Goal: Task Accomplishment & Management: Complete application form

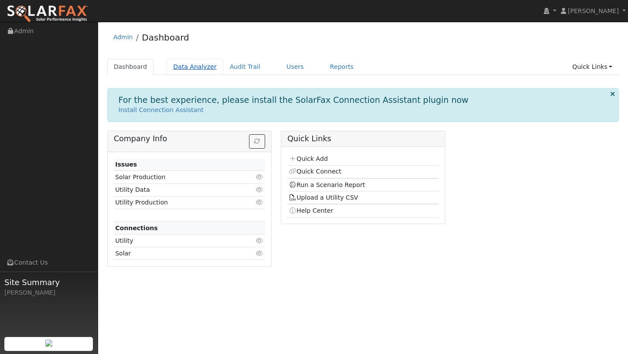
click at [193, 61] on link "Data Analyzer" at bounding box center [195, 67] width 57 height 16
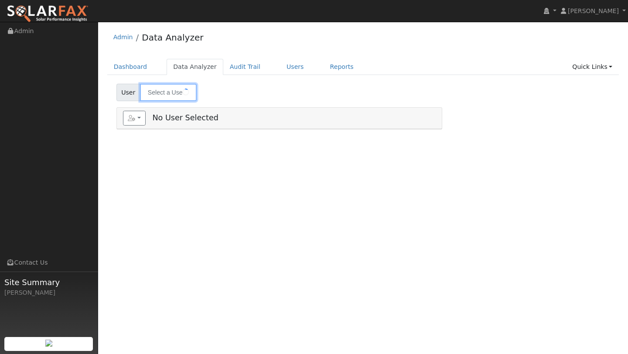
type input "[PERSON_NAME]"
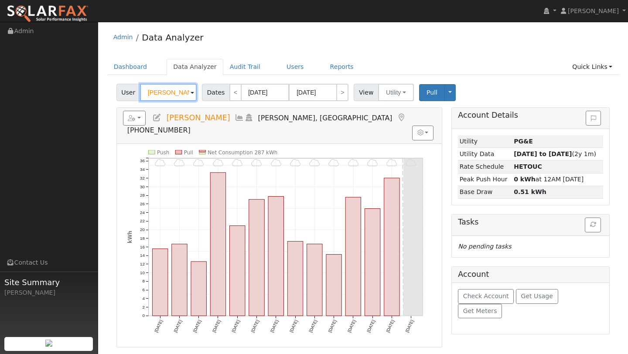
click at [185, 94] on input "[PERSON_NAME]" at bounding box center [168, 92] width 57 height 17
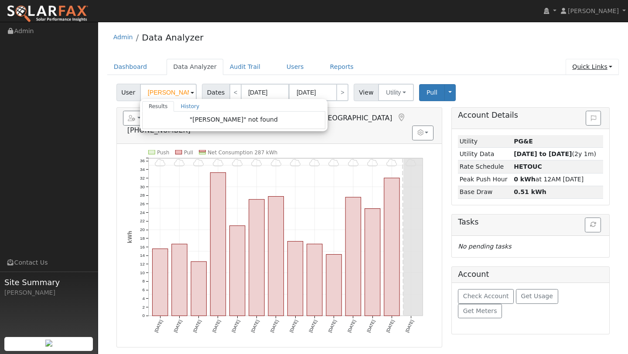
click at [610, 67] on link "Quick Links" at bounding box center [592, 67] width 53 height 16
type input "[PERSON_NAME]"
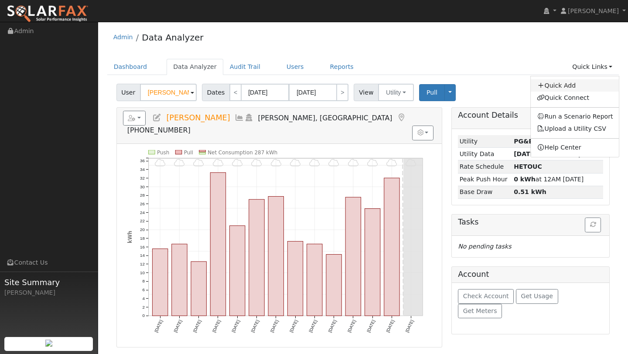
click at [557, 90] on link "Quick Add" at bounding box center [575, 85] width 89 height 12
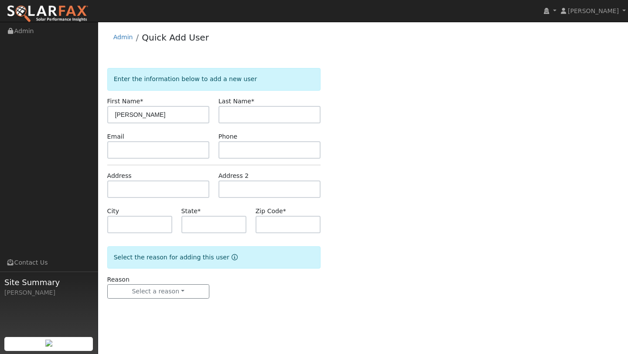
type input "Mike"
click at [234, 117] on input "text" at bounding box center [270, 114] width 102 height 17
type input "Lorenzen"
click at [168, 186] on input "text" at bounding box center [158, 189] width 102 height 17
type input "1125 Colina Court"
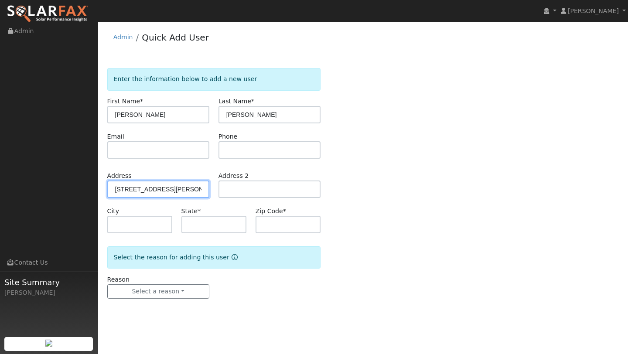
type input "Davis"
type input "CA"
type input "95618"
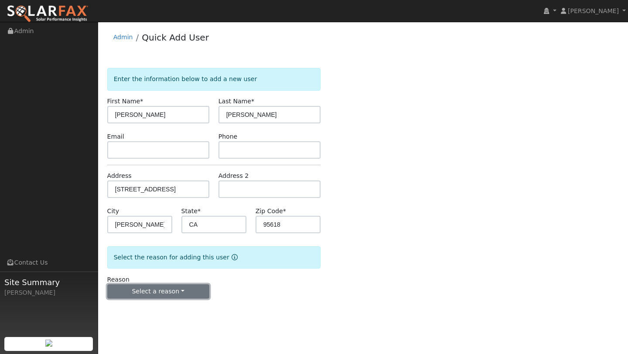
click at [172, 290] on button "Select a reason" at bounding box center [158, 292] width 102 height 15
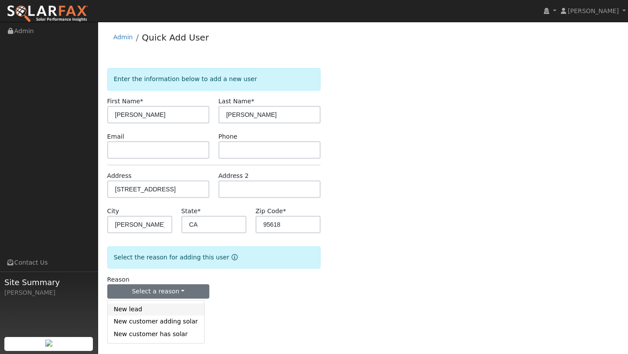
click at [152, 306] on link "New lead" at bounding box center [156, 310] width 96 height 12
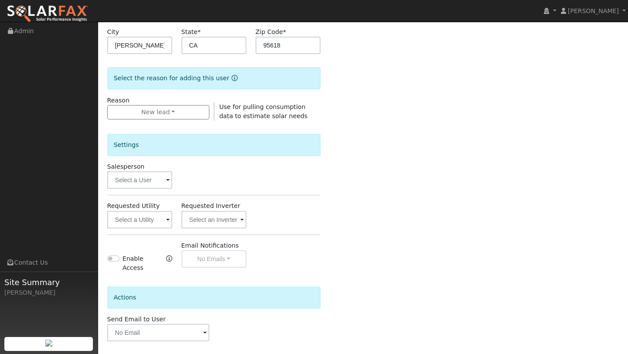
scroll to position [211, 0]
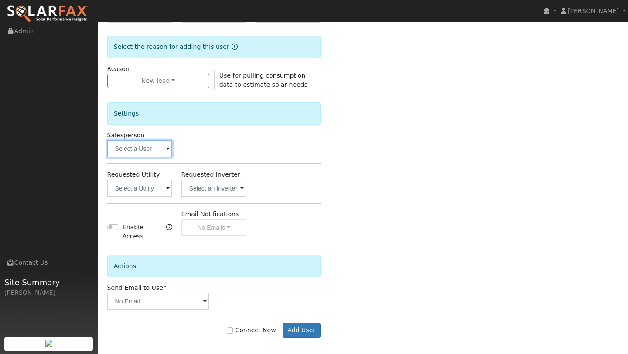
click at [141, 143] on input "text" at bounding box center [139, 148] width 65 height 17
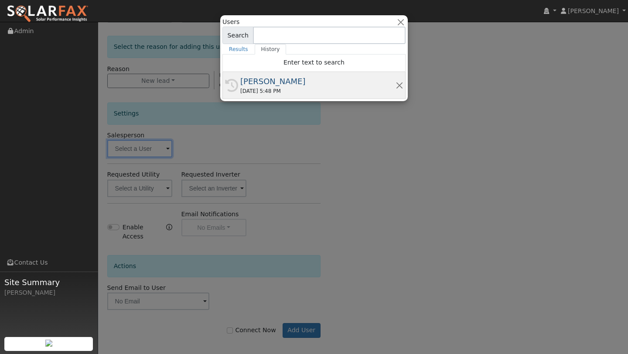
click at [251, 97] on div "History Kelsey Commerford 09/24/2025 5:48 PM" at bounding box center [314, 85] width 183 height 27
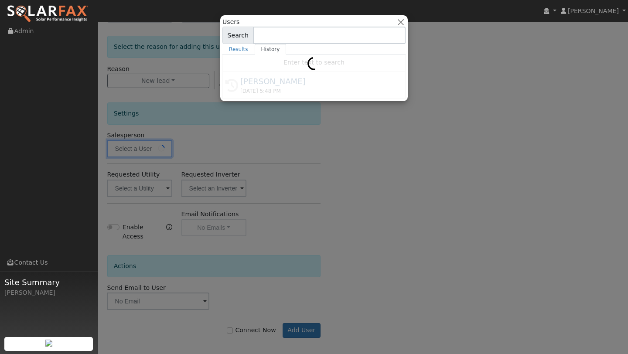
type input "[PERSON_NAME]"
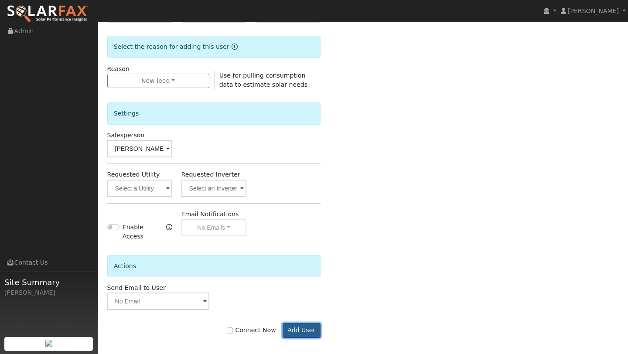
click at [306, 323] on button "Add User" at bounding box center [302, 330] width 38 height 15
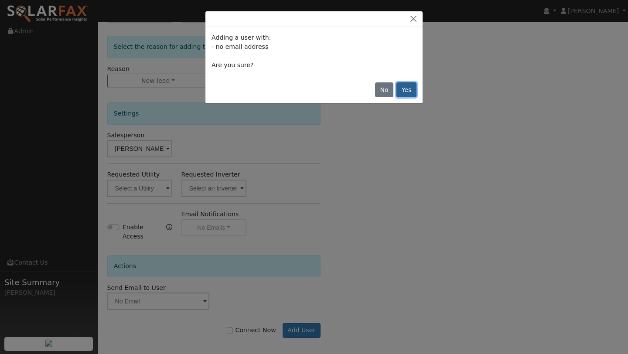
click at [401, 91] on button "Yes" at bounding box center [407, 89] width 20 height 15
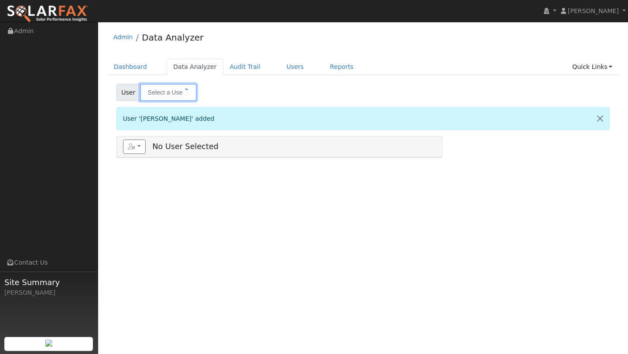
type input "Mike Lorenzen"
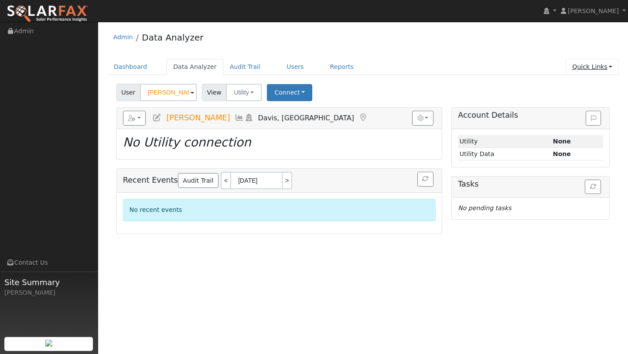
click at [583, 60] on link "Quick Links" at bounding box center [592, 67] width 53 height 16
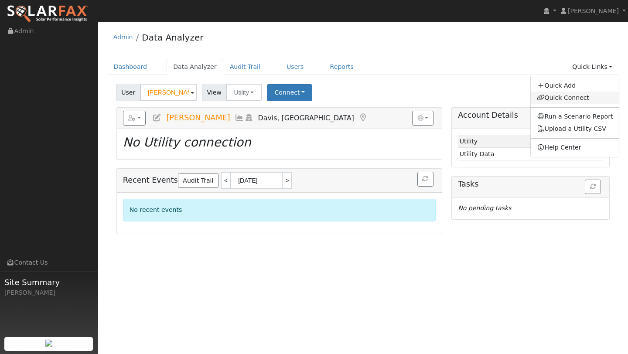
click at [570, 95] on link "Quick Connect" at bounding box center [575, 98] width 89 height 12
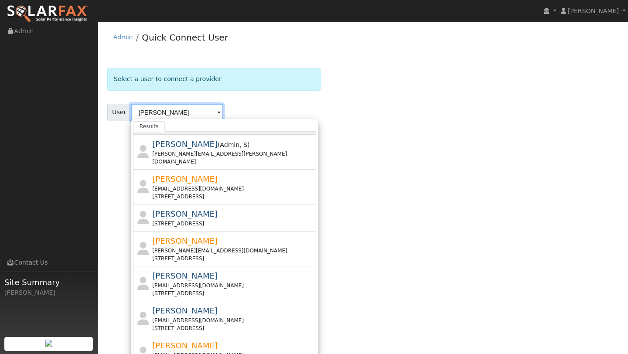
scroll to position [114, 0]
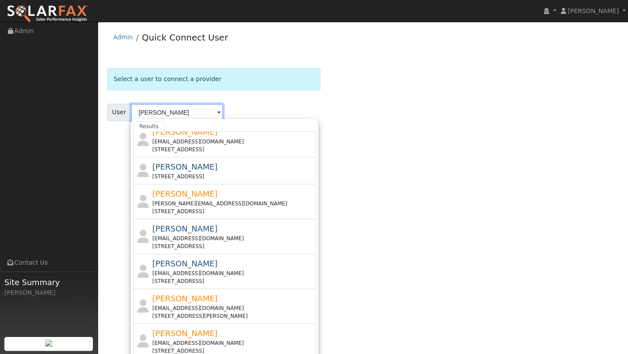
click at [171, 108] on input "[PERSON_NAME]" at bounding box center [177, 112] width 93 height 17
click at [171, 109] on input "[PERSON_NAME]" at bounding box center [177, 112] width 93 height 17
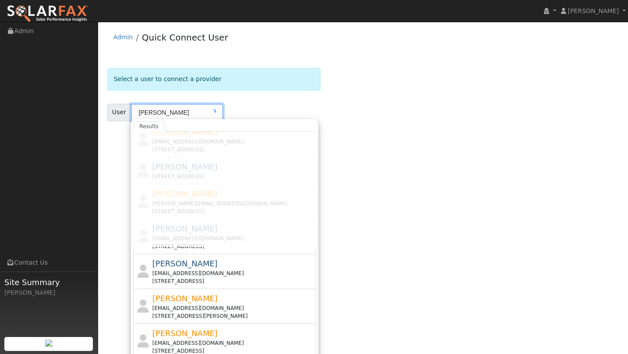
scroll to position [0, 0]
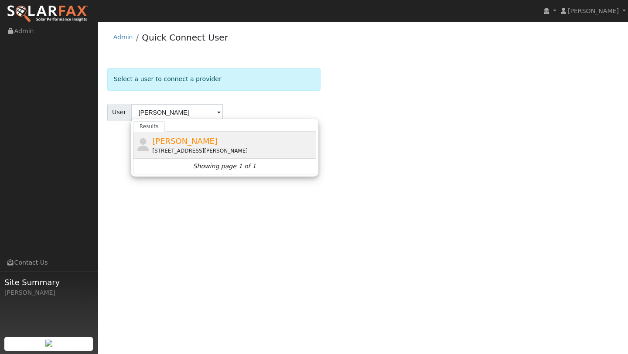
click at [178, 143] on span "[PERSON_NAME]" at bounding box center [184, 141] width 65 height 9
type input "[PERSON_NAME]"
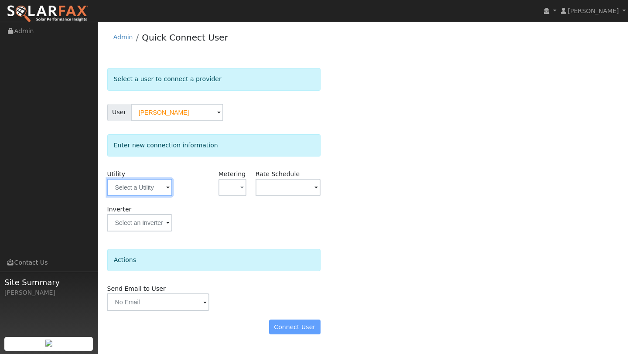
click at [157, 187] on input "text" at bounding box center [139, 187] width 65 height 17
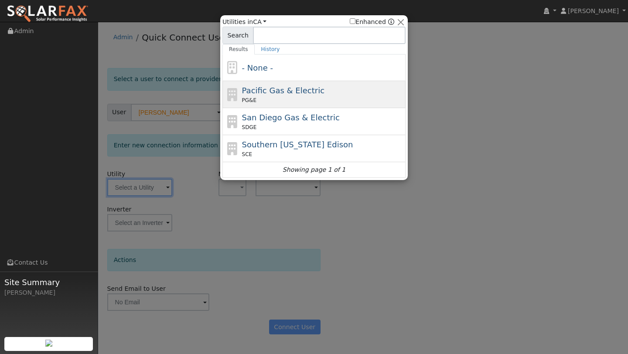
click at [242, 95] on div "Pacific Gas & Electric PG&E" at bounding box center [323, 95] width 162 height 20
type input "PG&E"
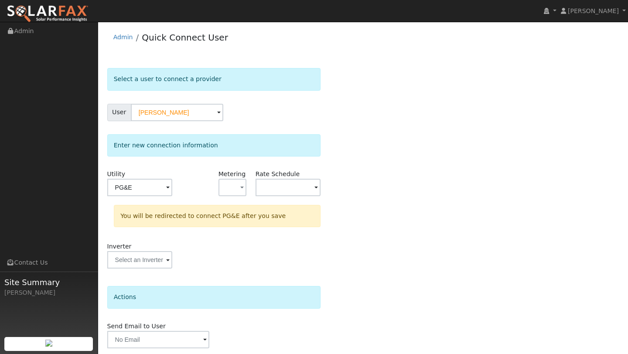
scroll to position [31, 0]
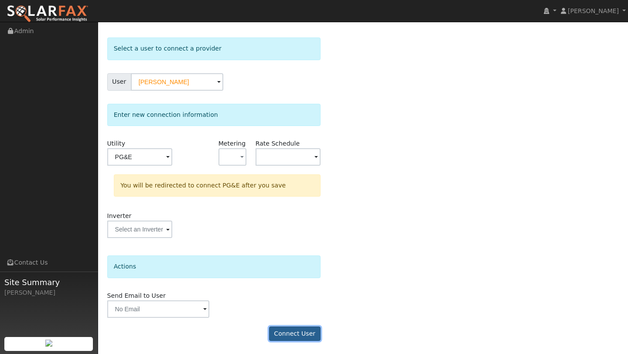
click at [294, 332] on button "Connect User" at bounding box center [295, 334] width 52 height 15
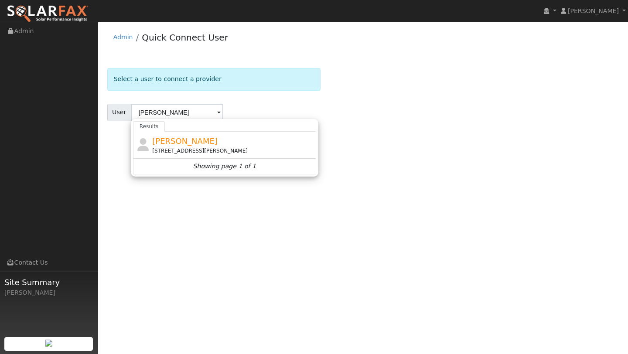
click at [166, 141] on span "[PERSON_NAME]" at bounding box center [184, 141] width 65 height 9
type input "[PERSON_NAME]"
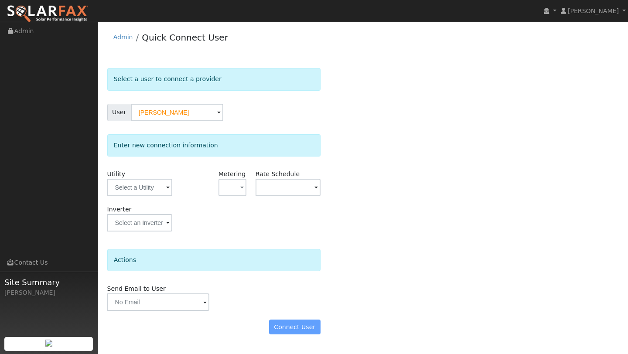
click at [124, 169] on div "Enter new connection information Utility Metering - None - NEM NBT Rate Schedul…" at bounding box center [213, 187] width 213 height 106
click at [126, 179] on input "text" at bounding box center [139, 187] width 65 height 17
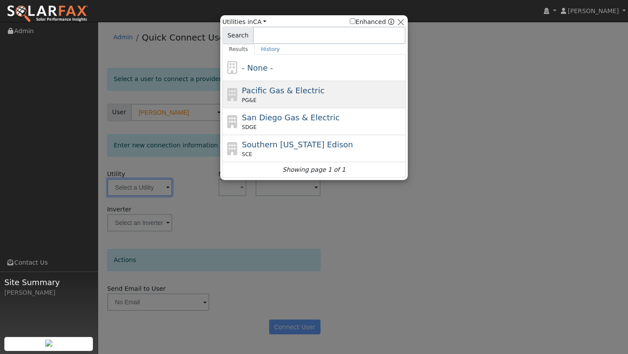
click at [251, 104] on div "Pacific Gas & Electric PG&E" at bounding box center [314, 94] width 183 height 27
type input "PG&E"
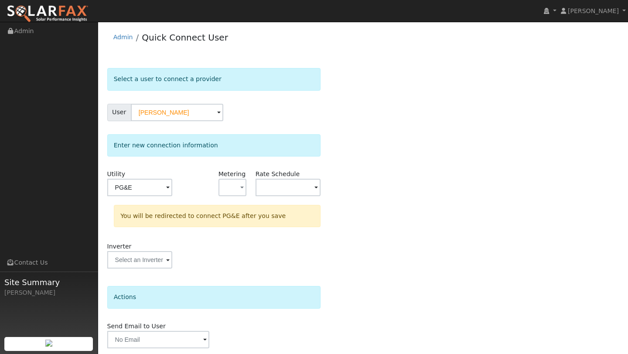
scroll to position [31, 0]
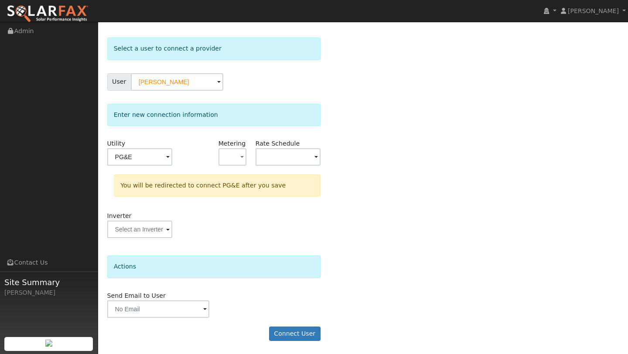
click at [298, 326] on form "Select a user to connect a provider User [PERSON_NAME] Account Default Account …" at bounding box center [213, 194] width 213 height 313
click at [298, 331] on button "Connect User" at bounding box center [295, 334] width 52 height 15
